Goal: Check status

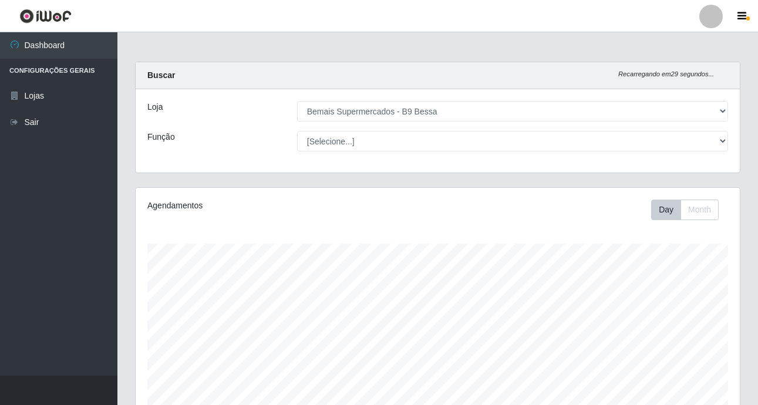
select select "410"
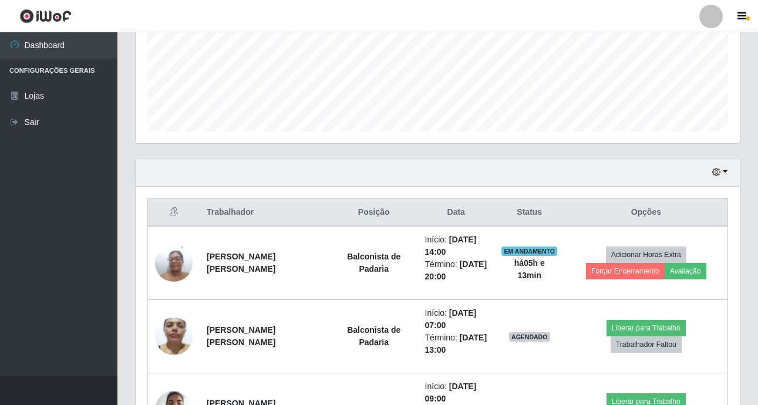
scroll to position [283, 0]
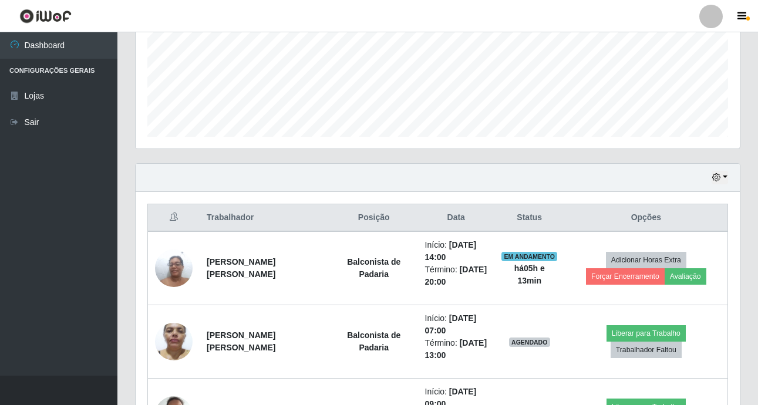
click at [717, 185] on div "Hoje 1 dia 3 dias 1 Semana Não encerrados" at bounding box center [438, 178] width 604 height 28
click at [718, 180] on icon "button" at bounding box center [716, 177] width 8 height 8
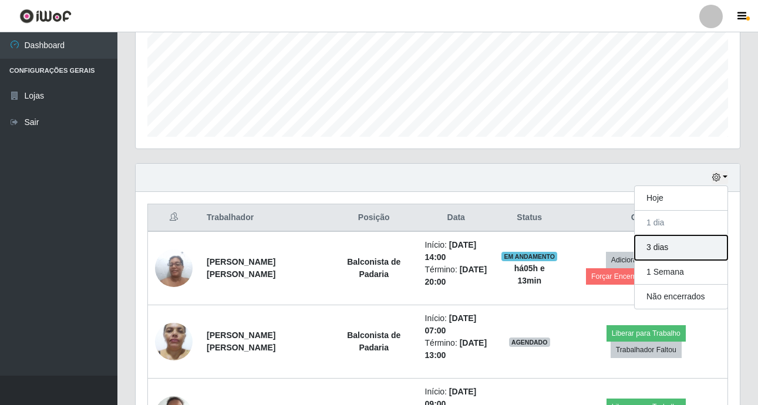
click at [681, 248] on button "3 dias" at bounding box center [681, 248] width 93 height 25
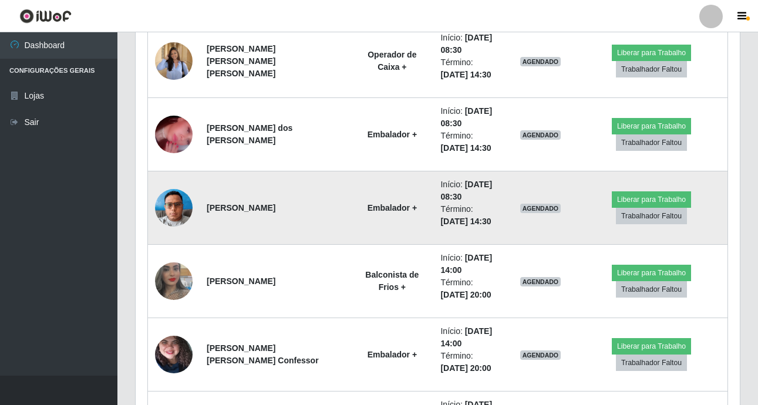
scroll to position [1517, 0]
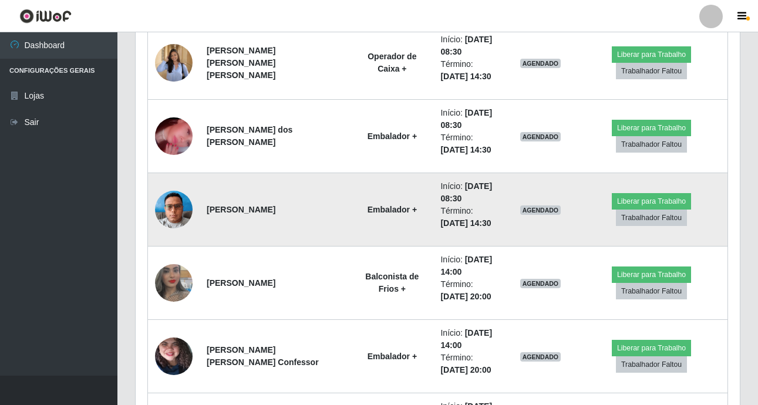
click at [183, 215] on img at bounding box center [174, 209] width 38 height 50
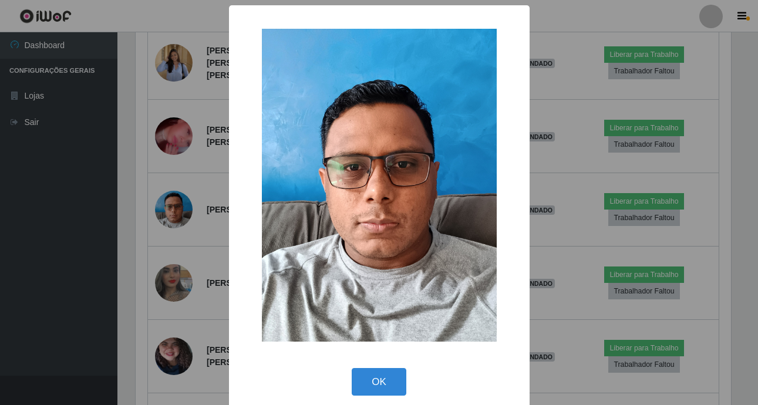
scroll to position [244, 599]
click at [181, 214] on div "× OK Cancel" at bounding box center [380, 202] width 761 height 405
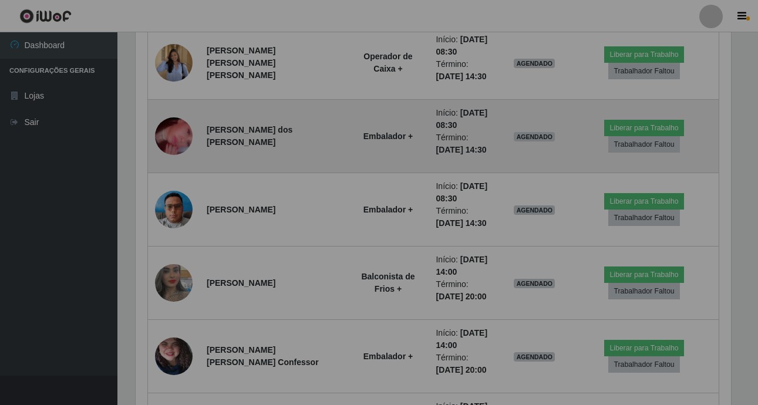
scroll to position [244, 604]
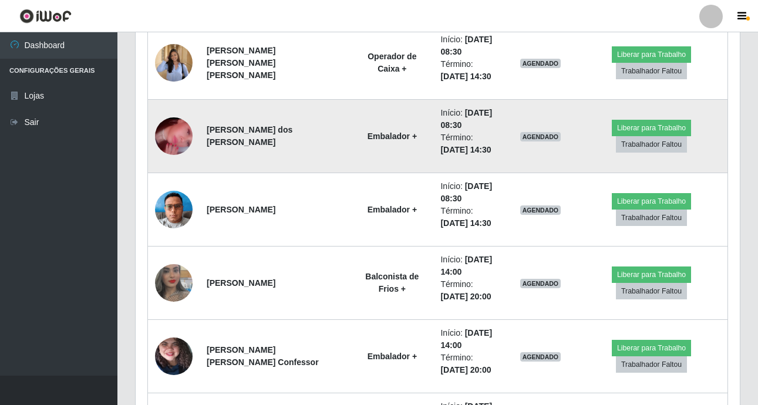
click at [181, 146] on img at bounding box center [174, 136] width 38 height 83
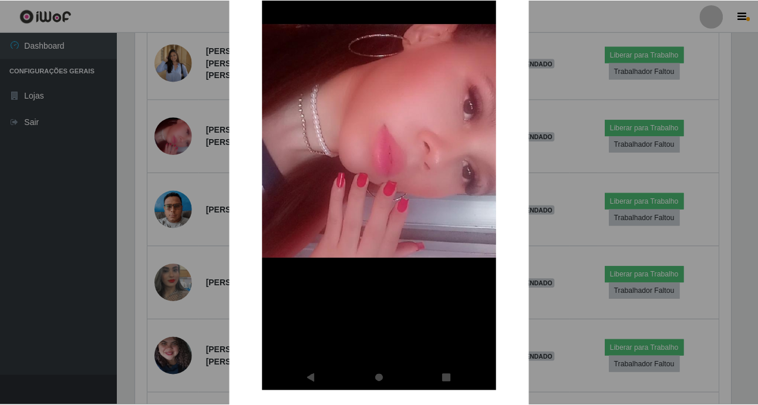
scroll to position [117, 0]
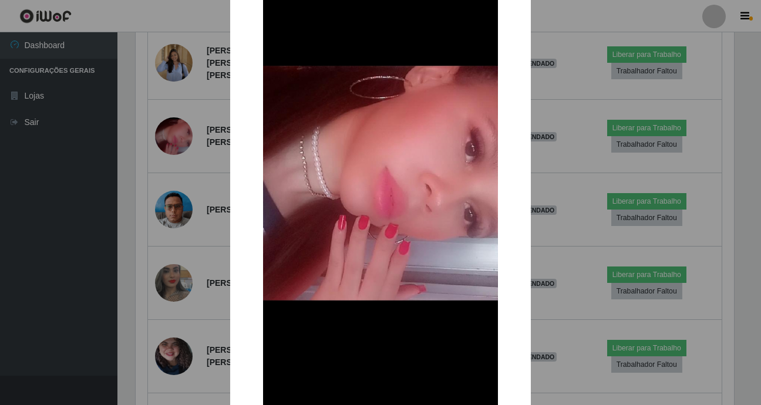
click at [208, 231] on div "× OK Cancel" at bounding box center [380, 202] width 761 height 405
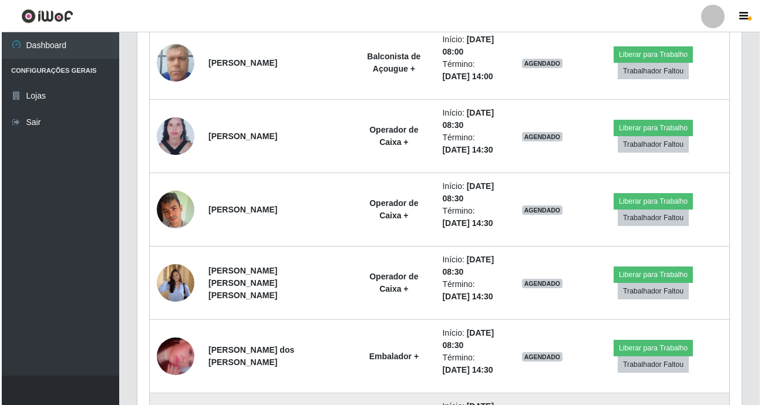
scroll to position [1282, 0]
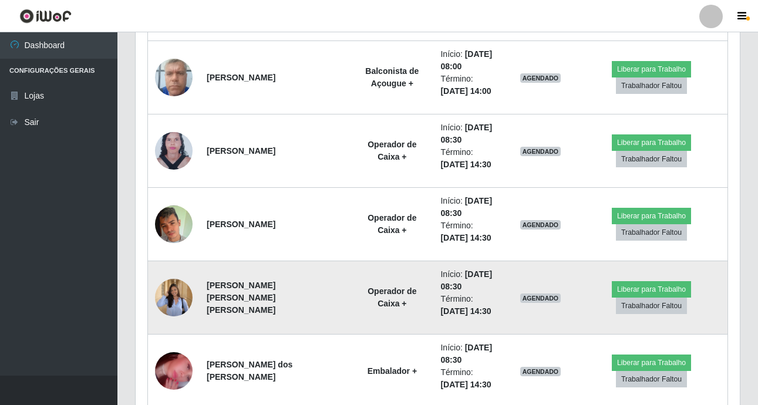
click at [174, 290] on img at bounding box center [174, 297] width 38 height 49
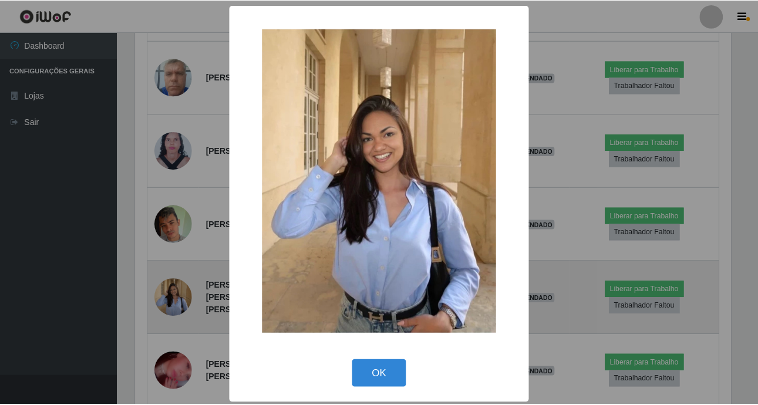
scroll to position [244, 599]
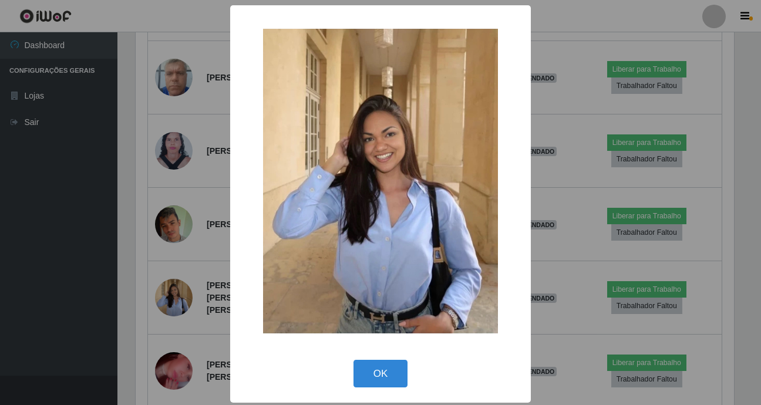
click at [174, 290] on div "× OK Cancel" at bounding box center [380, 202] width 761 height 405
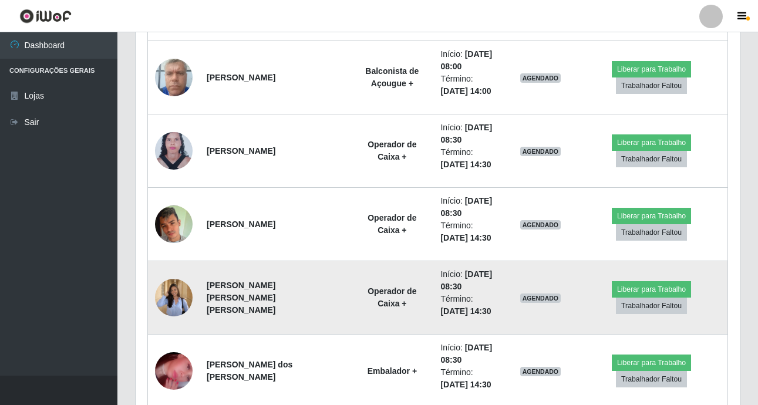
scroll to position [244, 604]
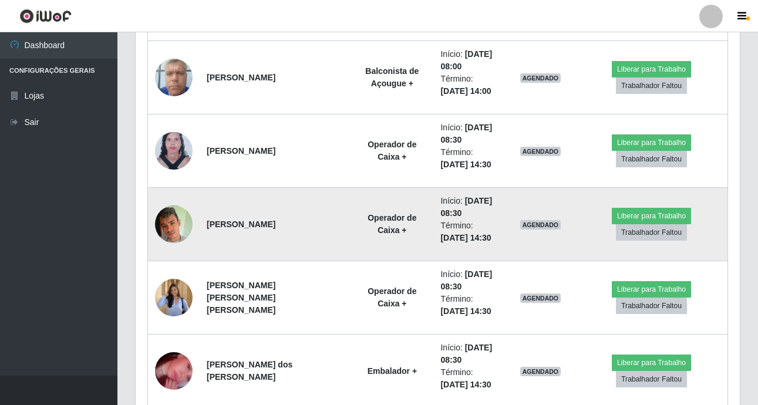
click at [167, 231] on img at bounding box center [174, 224] width 38 height 39
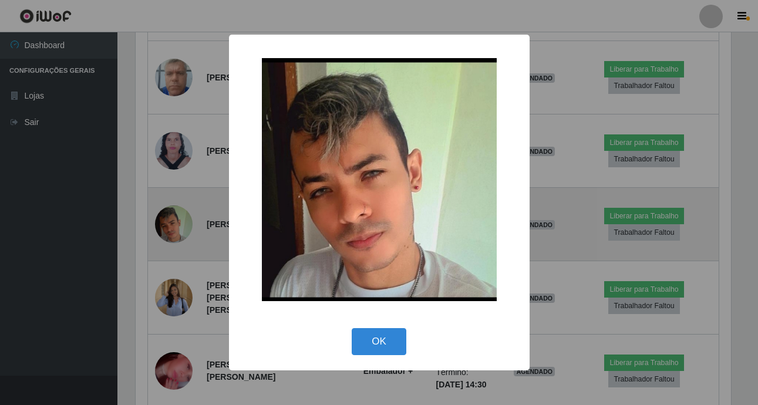
scroll to position [244, 599]
click at [167, 231] on div "× OK Cancel" at bounding box center [380, 202] width 761 height 405
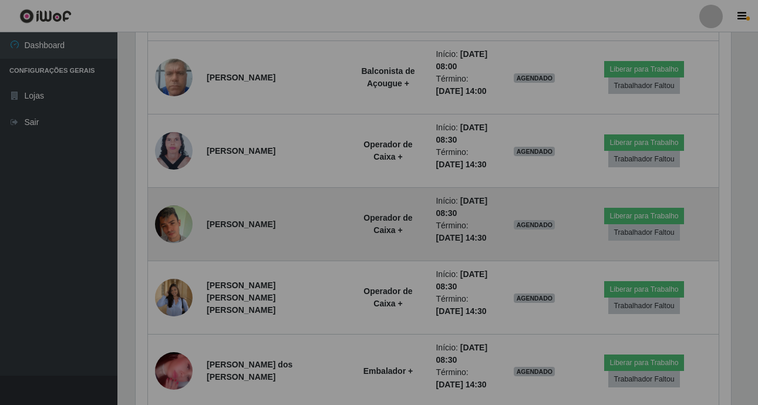
scroll to position [244, 604]
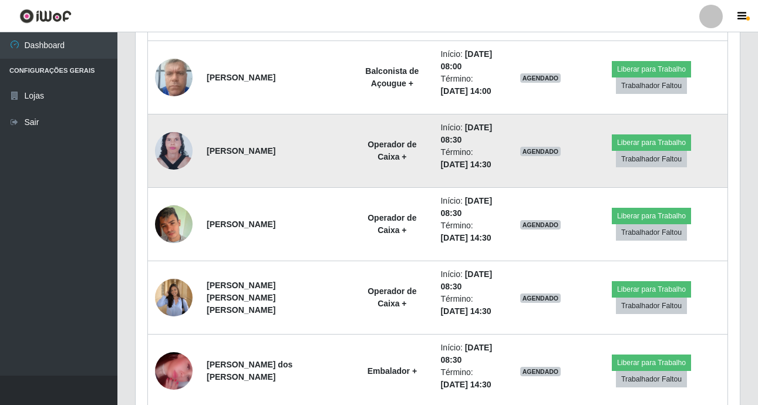
click at [180, 152] on img at bounding box center [174, 151] width 38 height 51
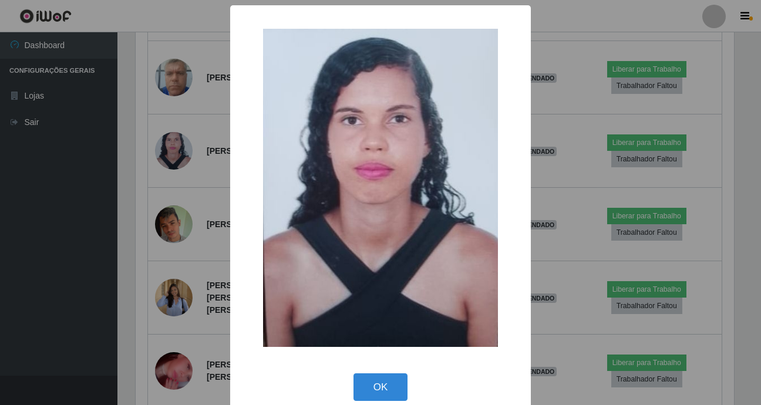
click at [179, 156] on div "× OK Cancel" at bounding box center [380, 202] width 761 height 405
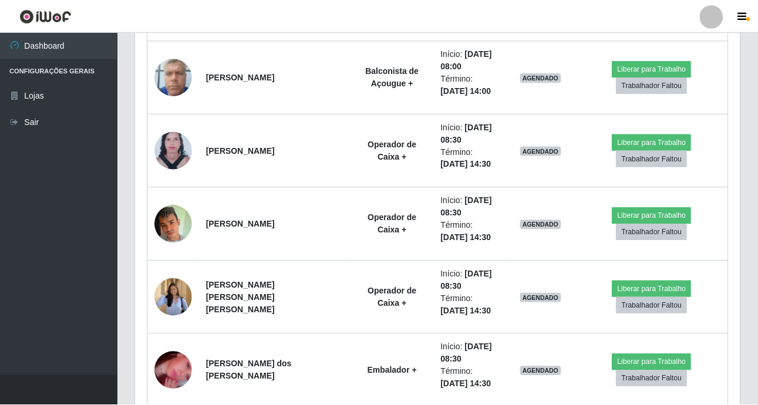
scroll to position [244, 604]
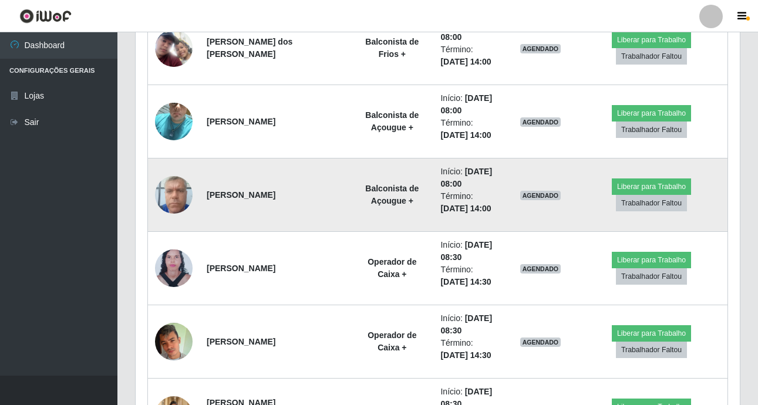
click at [179, 170] on td at bounding box center [174, 195] width 52 height 73
drag, startPoint x: 179, startPoint y: 170, endPoint x: 172, endPoint y: 191, distance: 22.5
click at [172, 191] on img at bounding box center [174, 195] width 38 height 50
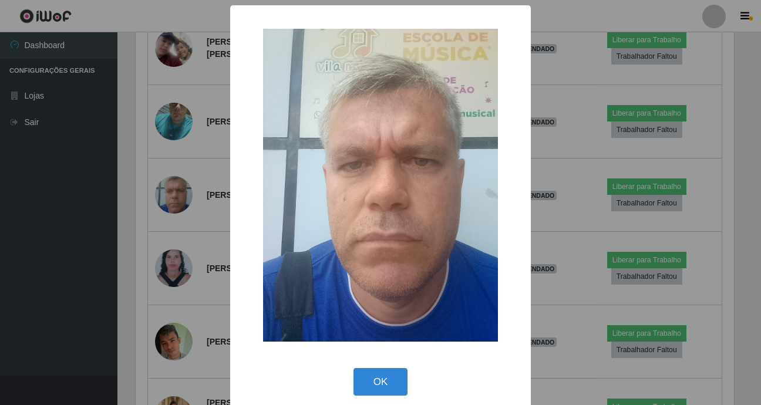
click at [174, 193] on div "× OK Cancel" at bounding box center [380, 202] width 761 height 405
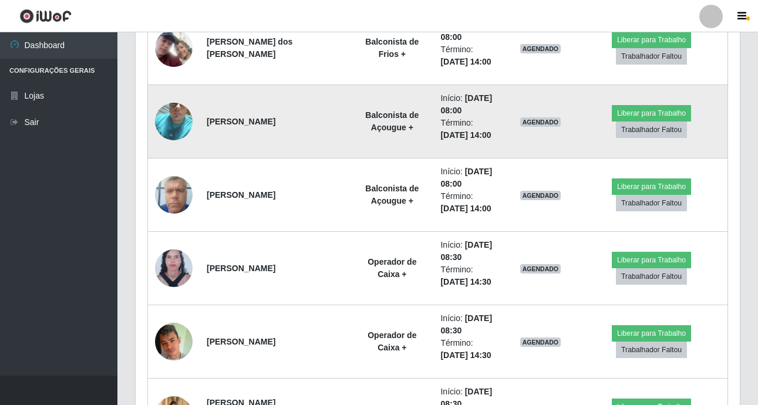
click at [169, 127] on img at bounding box center [174, 121] width 38 height 67
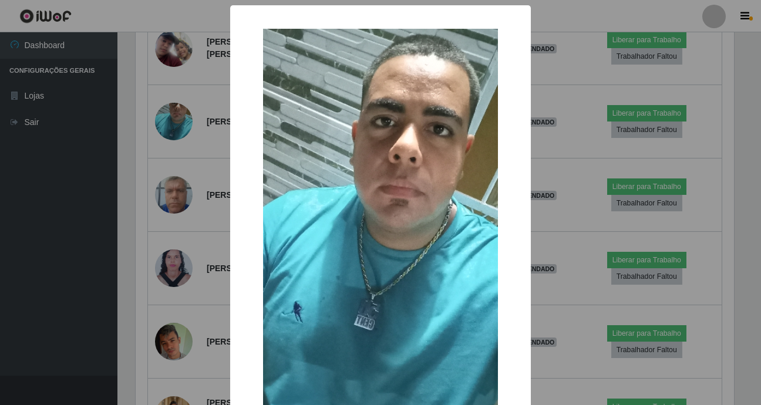
click at [169, 136] on div "× OK Cancel" at bounding box center [380, 202] width 761 height 405
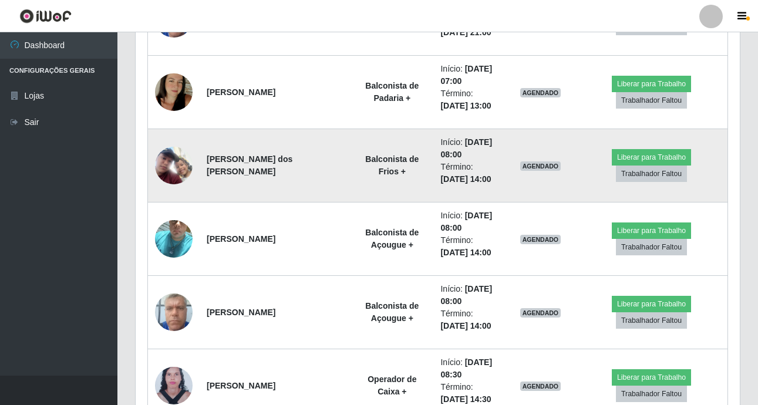
click at [170, 151] on img at bounding box center [174, 166] width 38 height 38
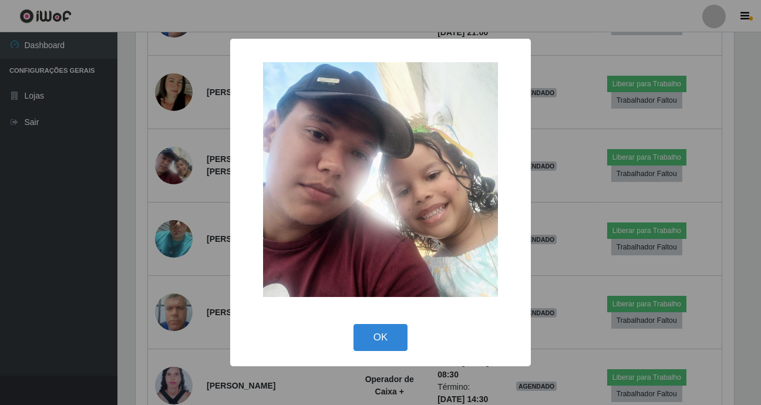
click at [175, 117] on div "× OK Cancel" at bounding box center [380, 202] width 761 height 405
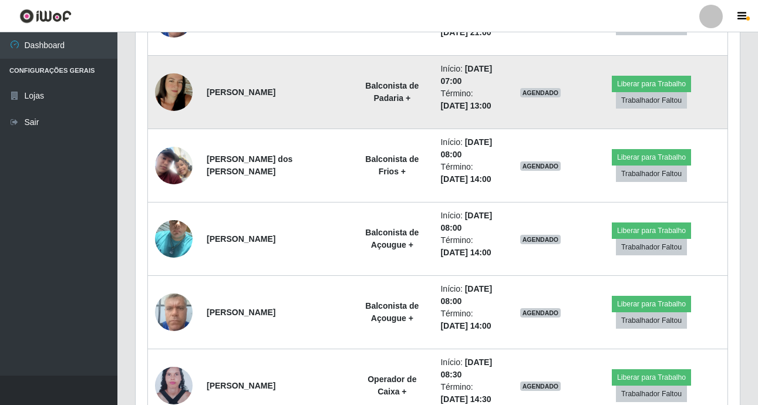
click at [176, 96] on img at bounding box center [174, 92] width 38 height 67
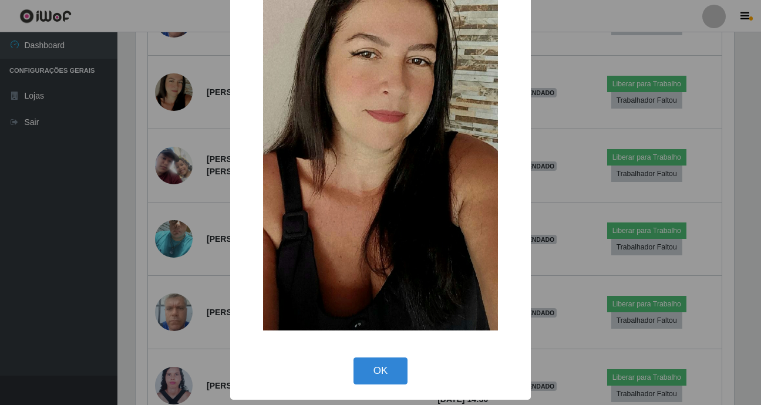
click at [176, 115] on div "× OK Cancel" at bounding box center [380, 202] width 761 height 405
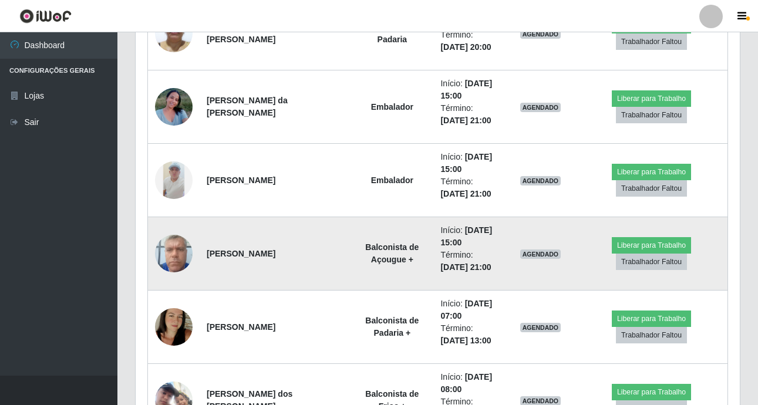
click at [506, 257] on td "AGENDADO" at bounding box center [541, 253] width 70 height 73
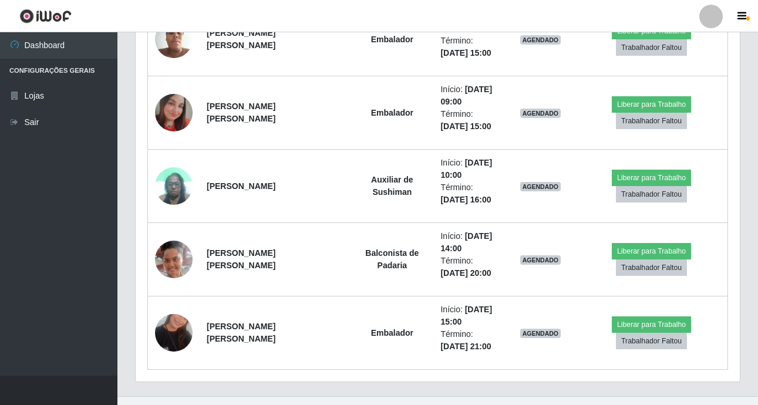
scroll to position [2148, 0]
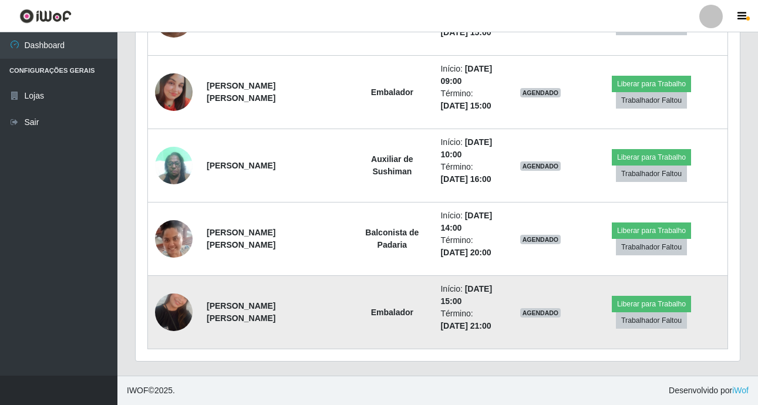
click at [166, 302] on img at bounding box center [174, 312] width 38 height 67
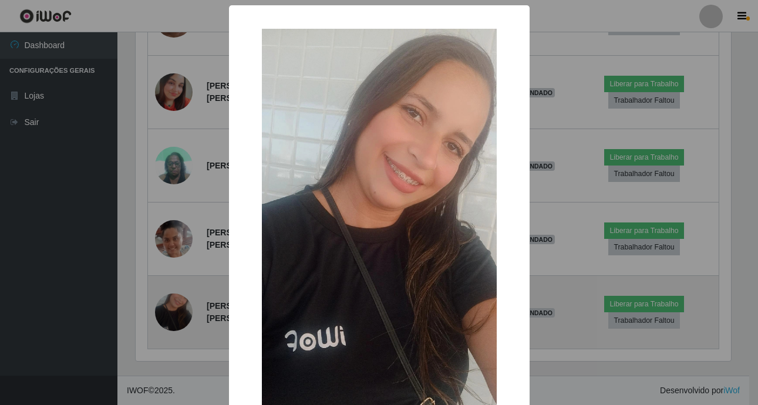
scroll to position [244, 599]
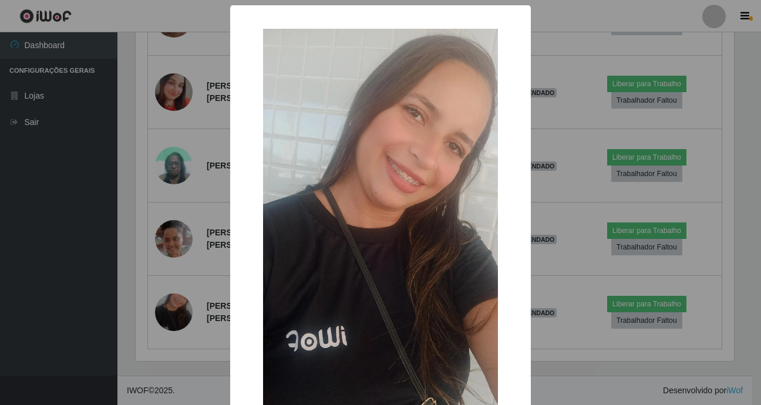
click at [171, 335] on div "× OK Cancel" at bounding box center [380, 202] width 761 height 405
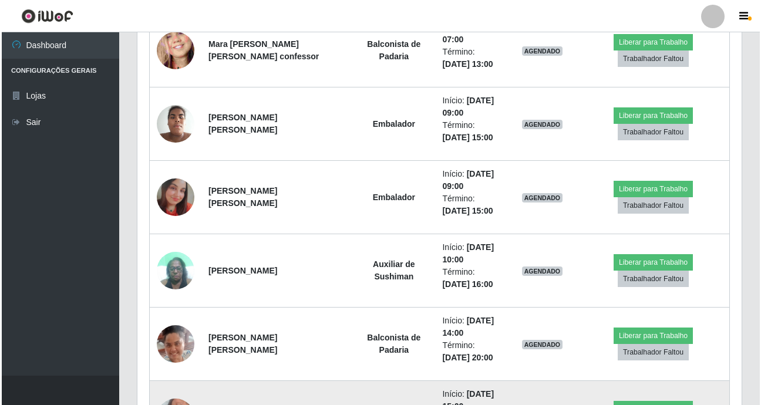
scroll to position [2030, 0]
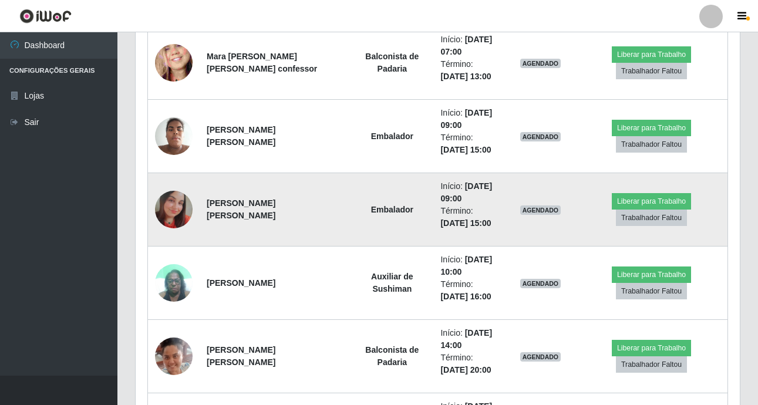
click at [166, 205] on img at bounding box center [174, 210] width 38 height 38
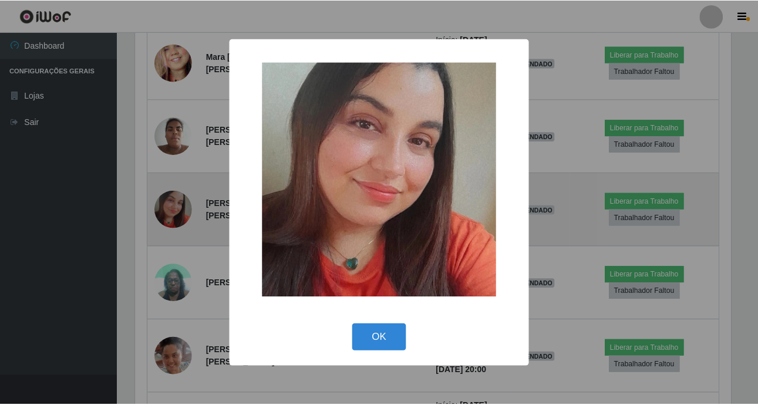
scroll to position [244, 599]
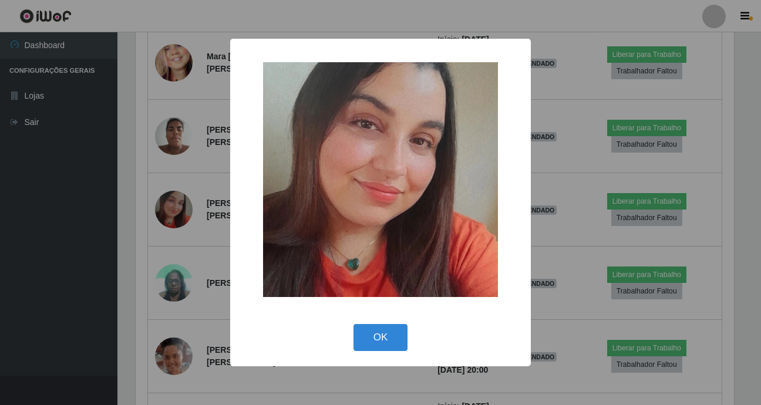
click at [169, 211] on div "× OK Cancel" at bounding box center [380, 202] width 761 height 405
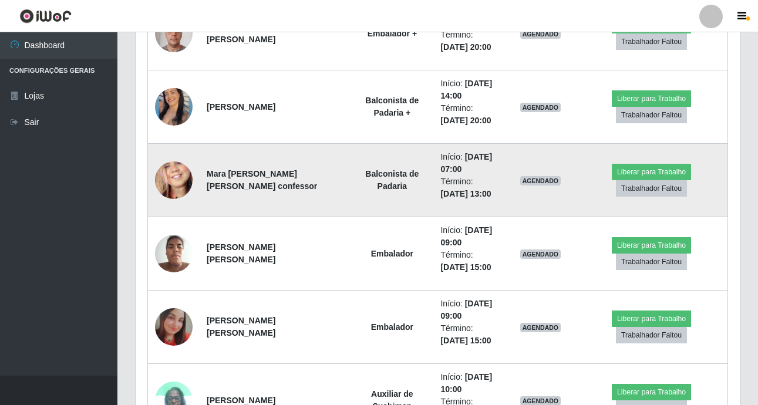
scroll to position [1854, 0]
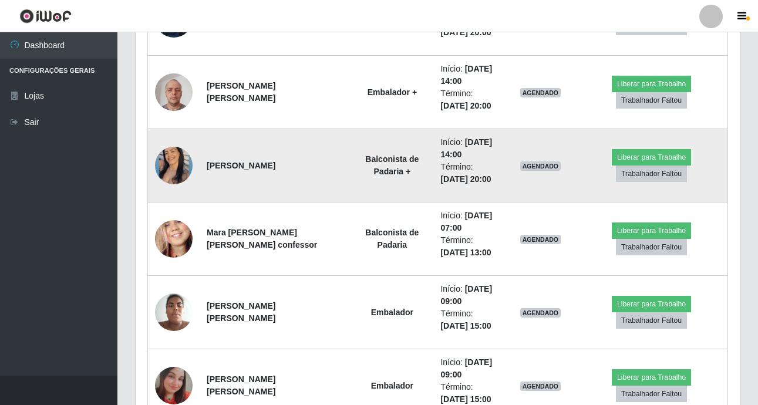
click at [173, 167] on img at bounding box center [174, 165] width 38 height 47
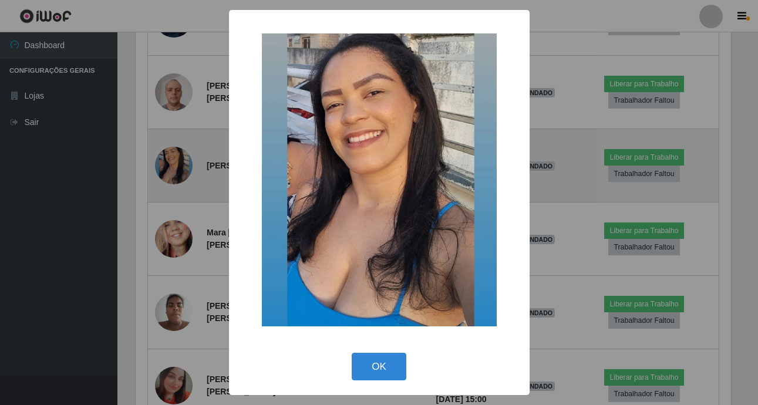
scroll to position [244, 599]
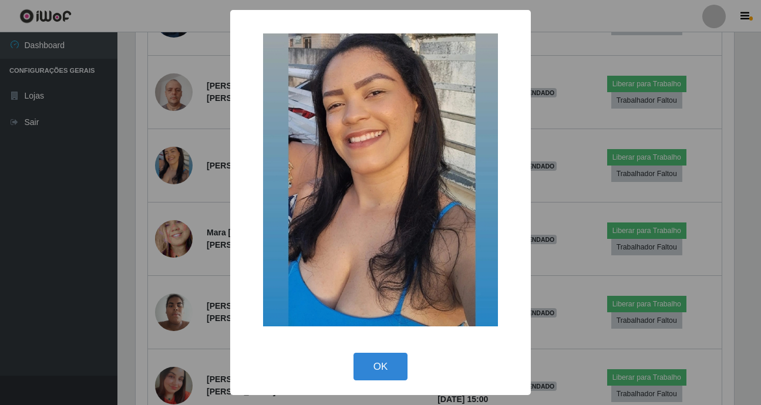
click at [176, 179] on div "× OK Cancel" at bounding box center [380, 202] width 761 height 405
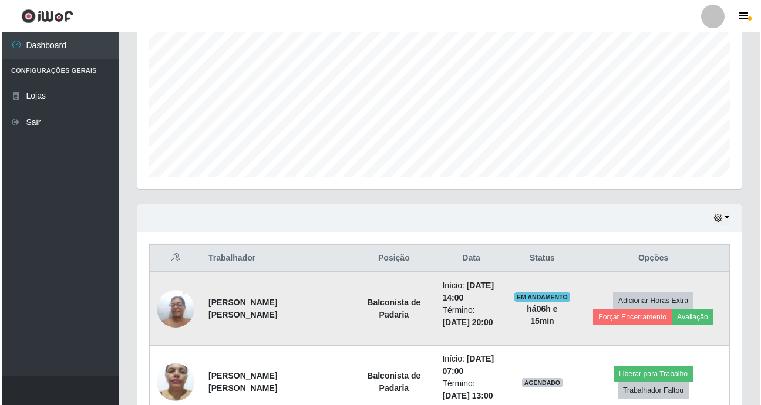
scroll to position [327, 0]
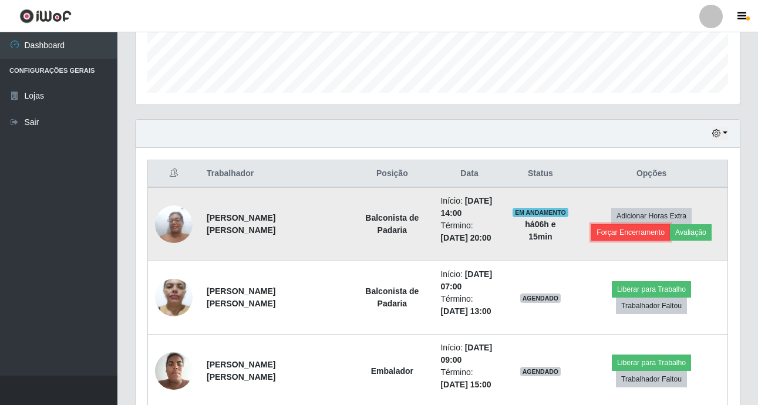
click at [610, 231] on button "Forçar Encerramento" at bounding box center [630, 232] width 79 height 16
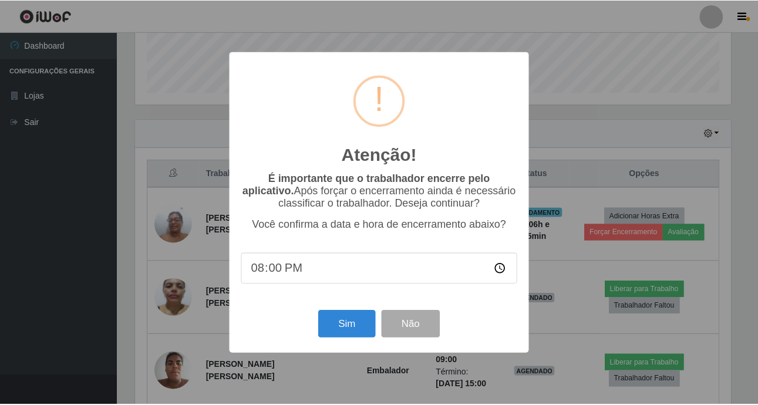
scroll to position [244, 599]
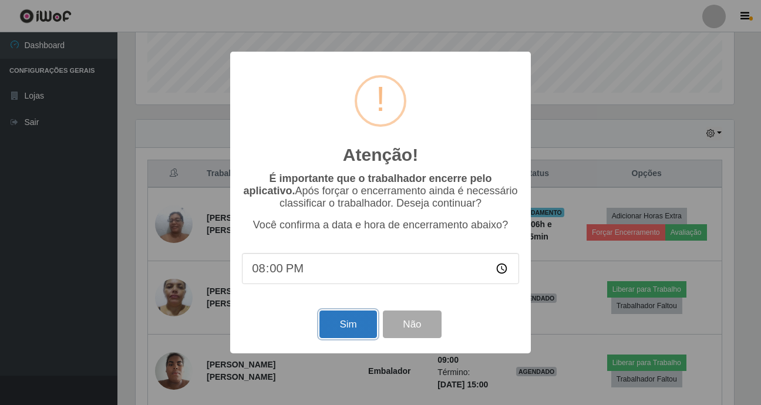
click at [362, 334] on button "Sim" at bounding box center [348, 325] width 57 height 28
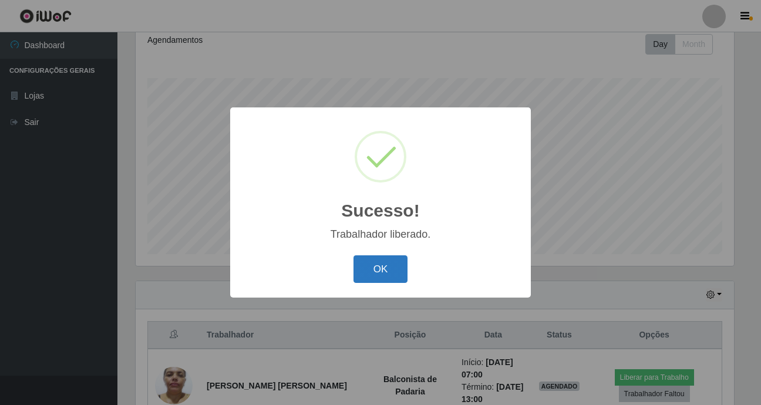
click at [361, 259] on button "OK" at bounding box center [381, 269] width 55 height 28
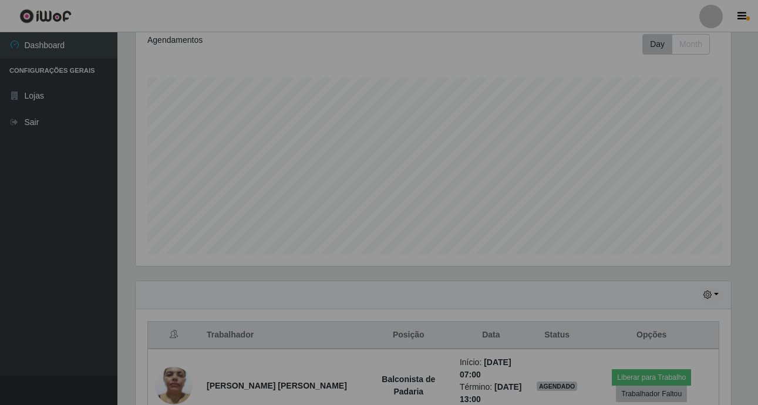
scroll to position [244, 604]
